Goal: Find specific page/section: Find specific page/section

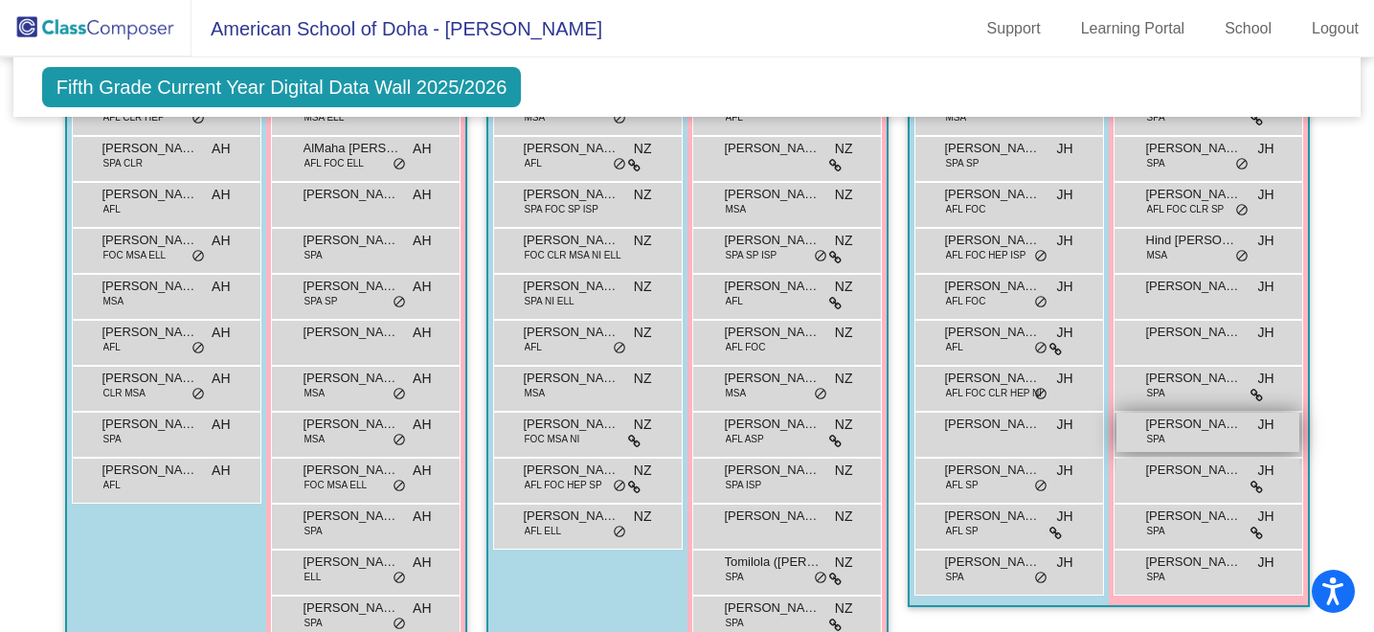
scroll to position [718, 0]
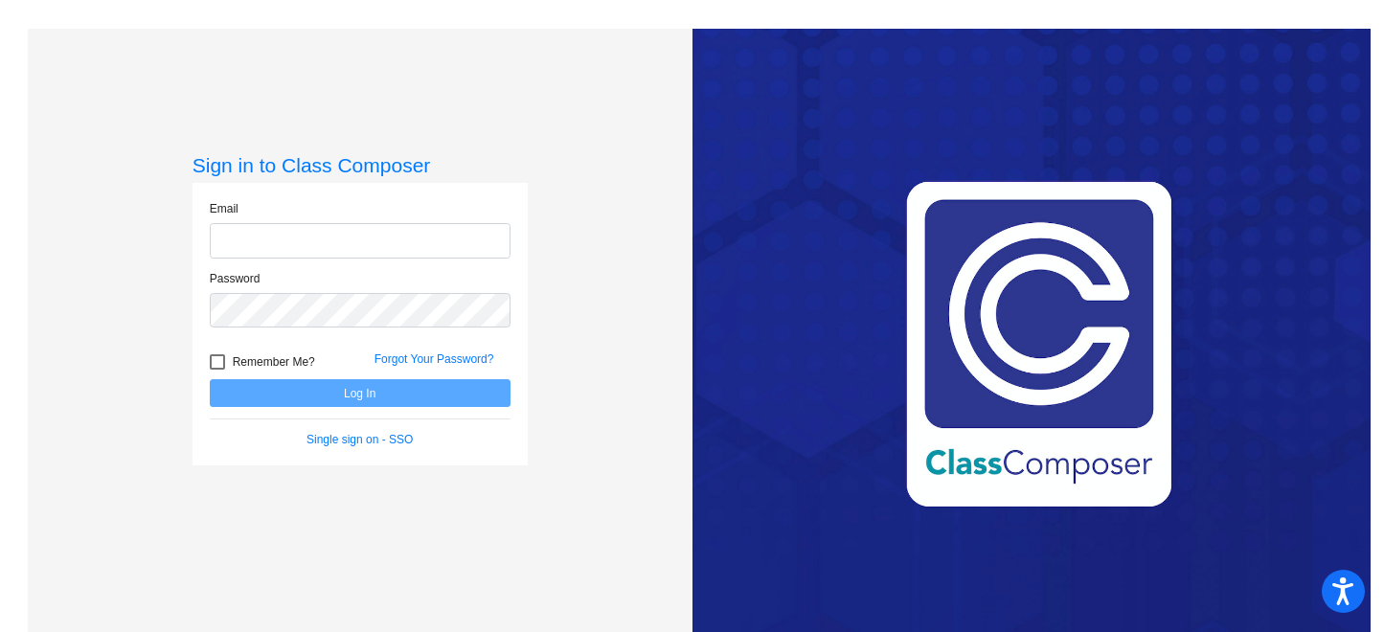
type input "[PERSON_NAME][EMAIL_ADDRESS][PERSON_NAME][DOMAIN_NAME]"
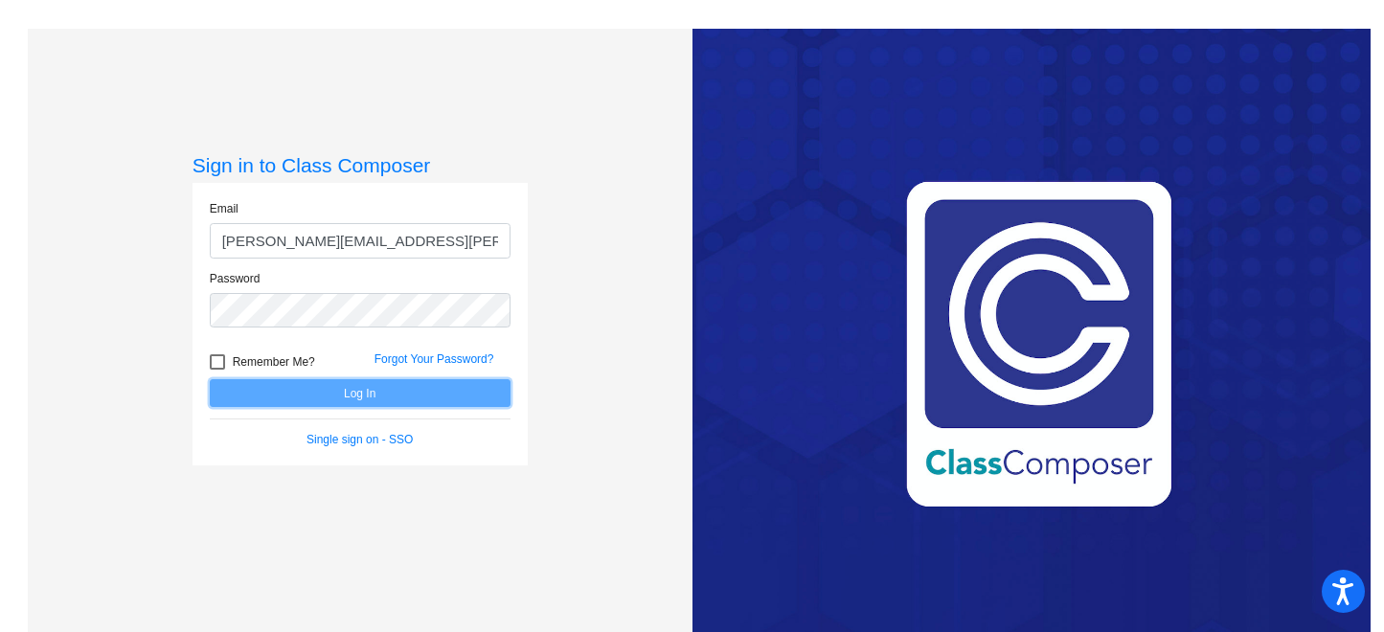
click at [298, 394] on button "Log In" at bounding box center [360, 393] width 301 height 28
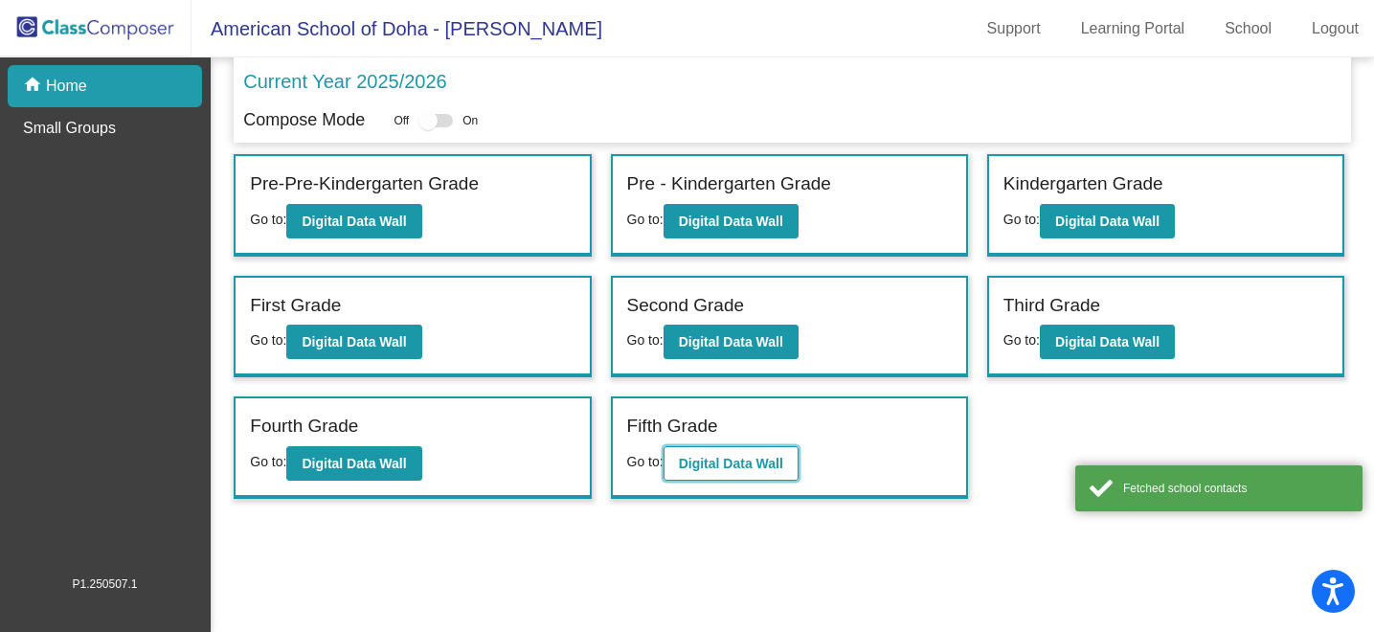
click at [736, 460] on b "Digital Data Wall" at bounding box center [731, 463] width 104 height 15
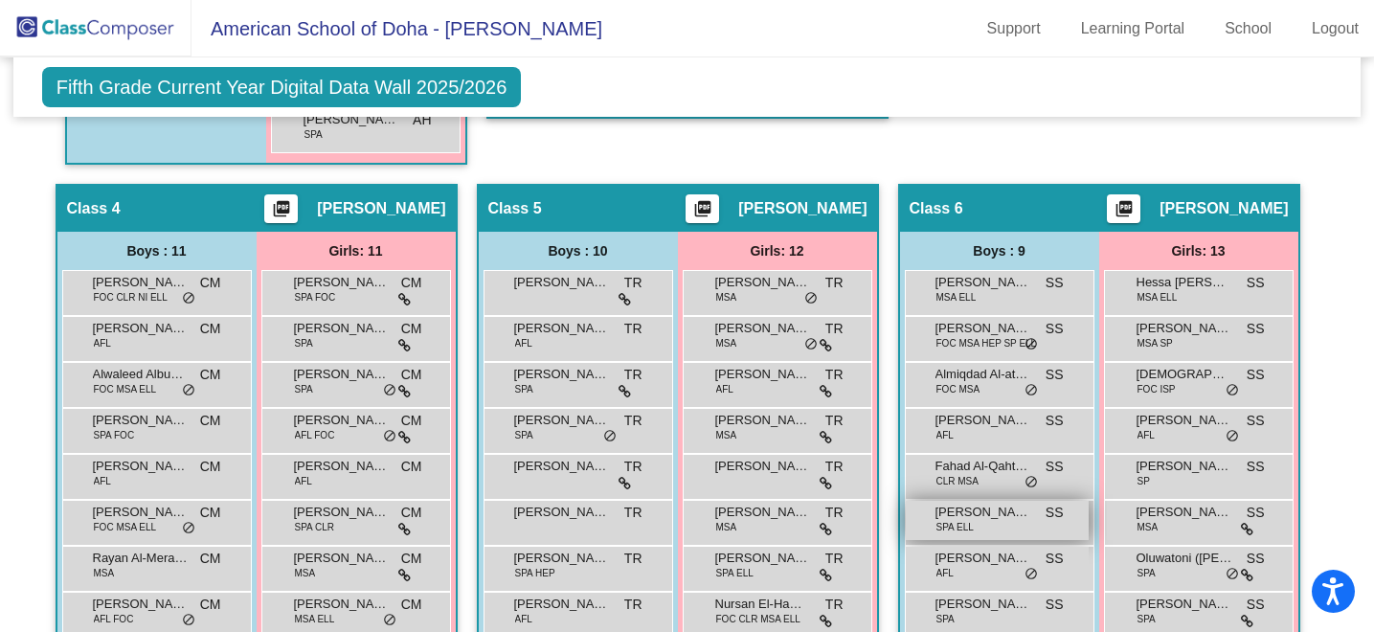
scroll to position [1200, 0]
